Goal: Task Accomplishment & Management: Use online tool/utility

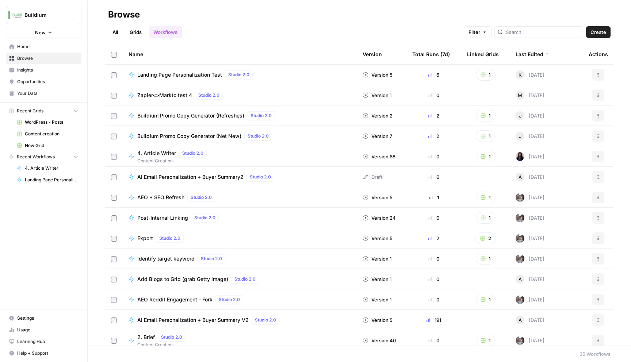
click at [170, 77] on span "Landing Page Personalization Test" at bounding box center [179, 74] width 85 height 7
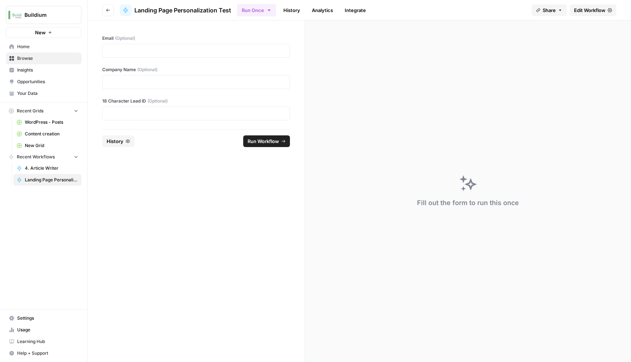
click at [594, 10] on span "Edit Workflow" at bounding box center [589, 10] width 31 height 7
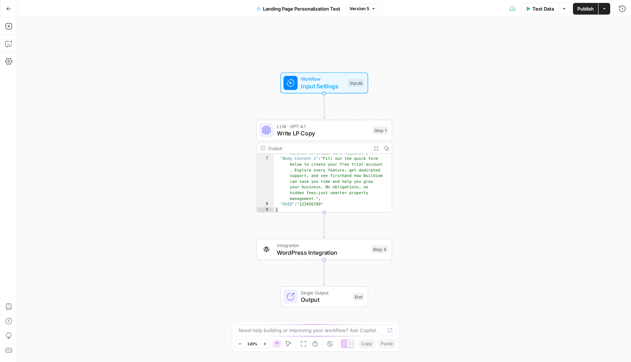
scroll to position [84, 0]
